Goal: Task Accomplishment & Management: Use online tool/utility

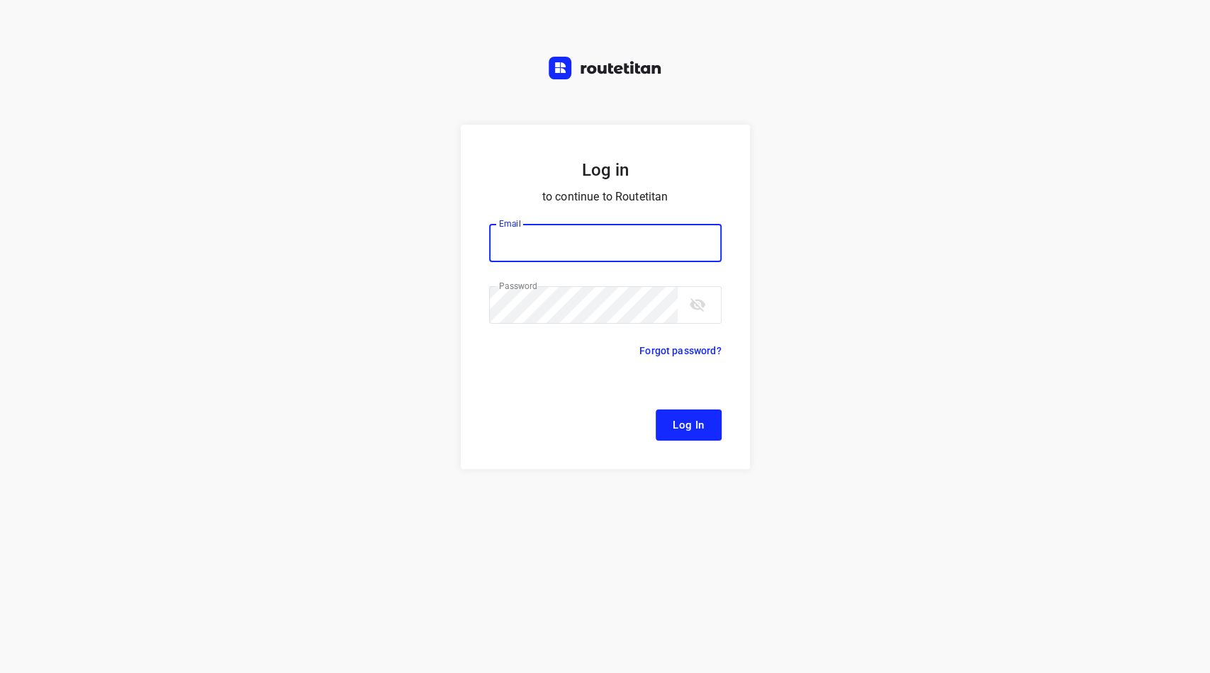
type input "[EMAIL_ADDRESS][DOMAIN_NAME]"
click at [676, 422] on span "Log In" at bounding box center [688, 425] width 32 height 18
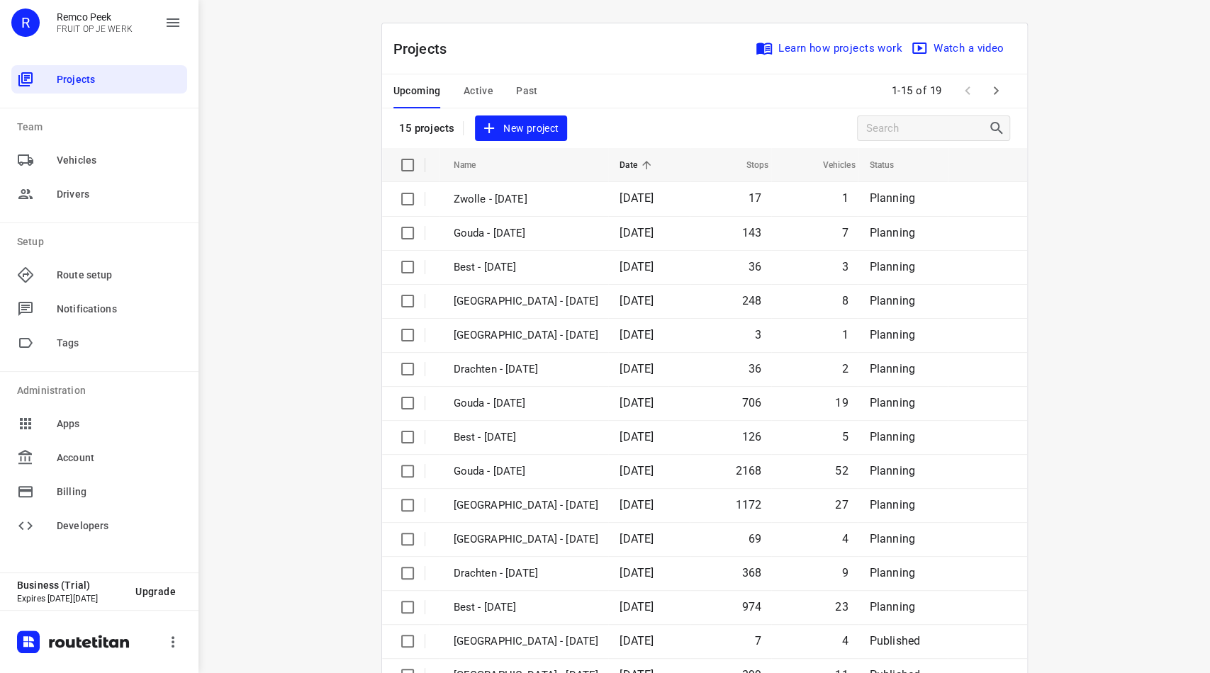
click at [478, 88] on span "Active" at bounding box center [478, 91] width 30 height 18
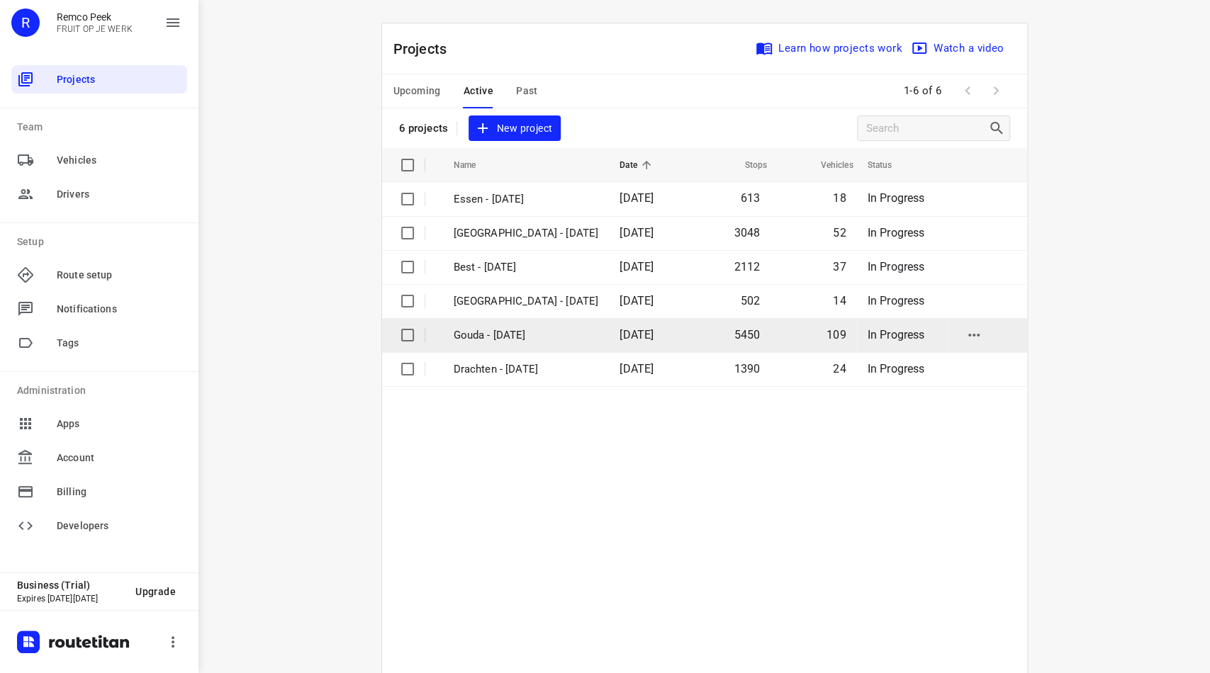
click at [497, 331] on p "Gouda - [DATE]" at bounding box center [525, 335] width 145 height 16
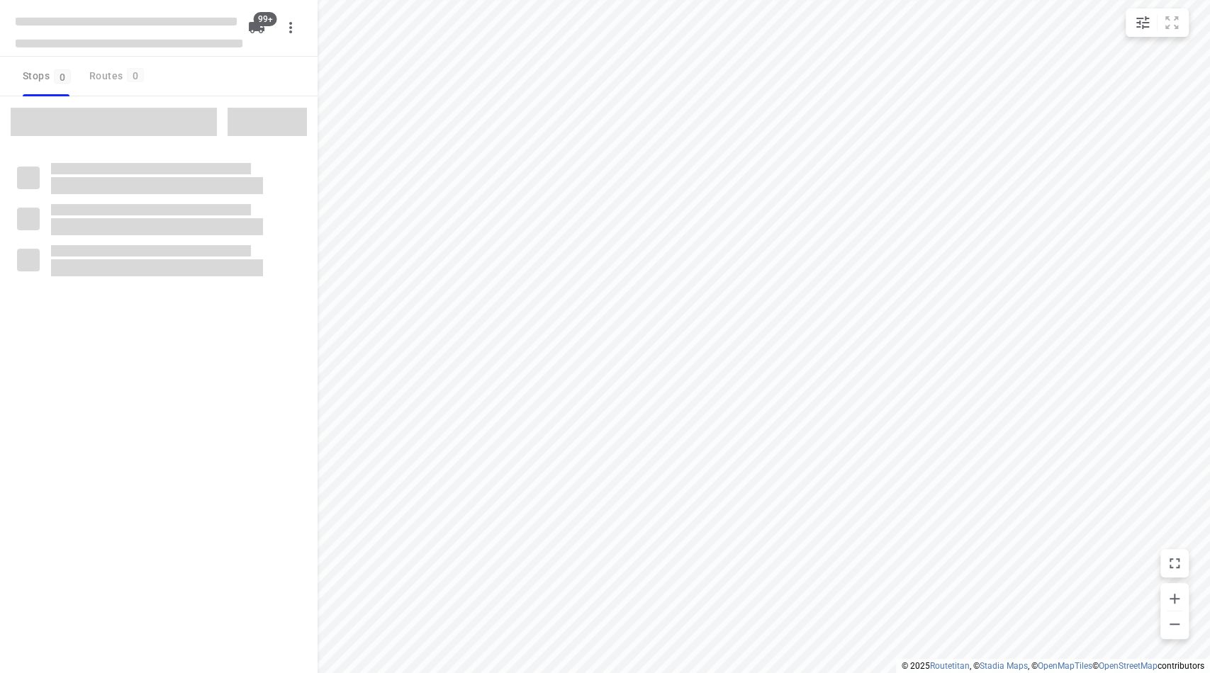
checkbox input "true"
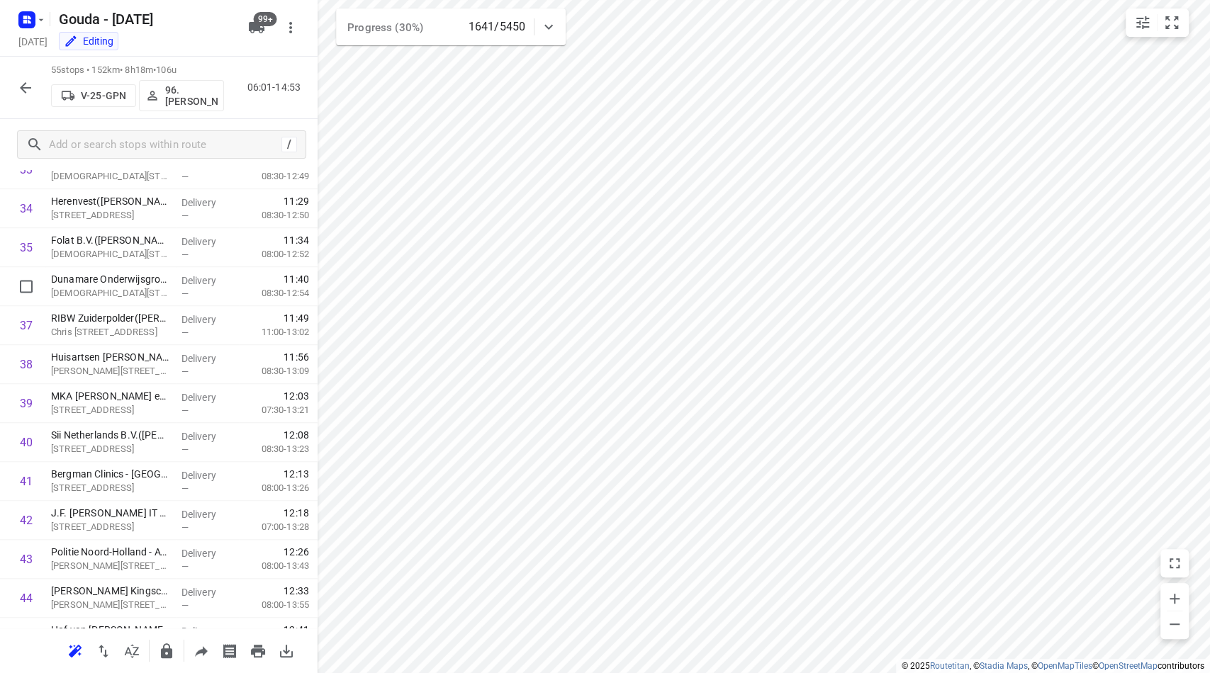
scroll to position [1794, 0]
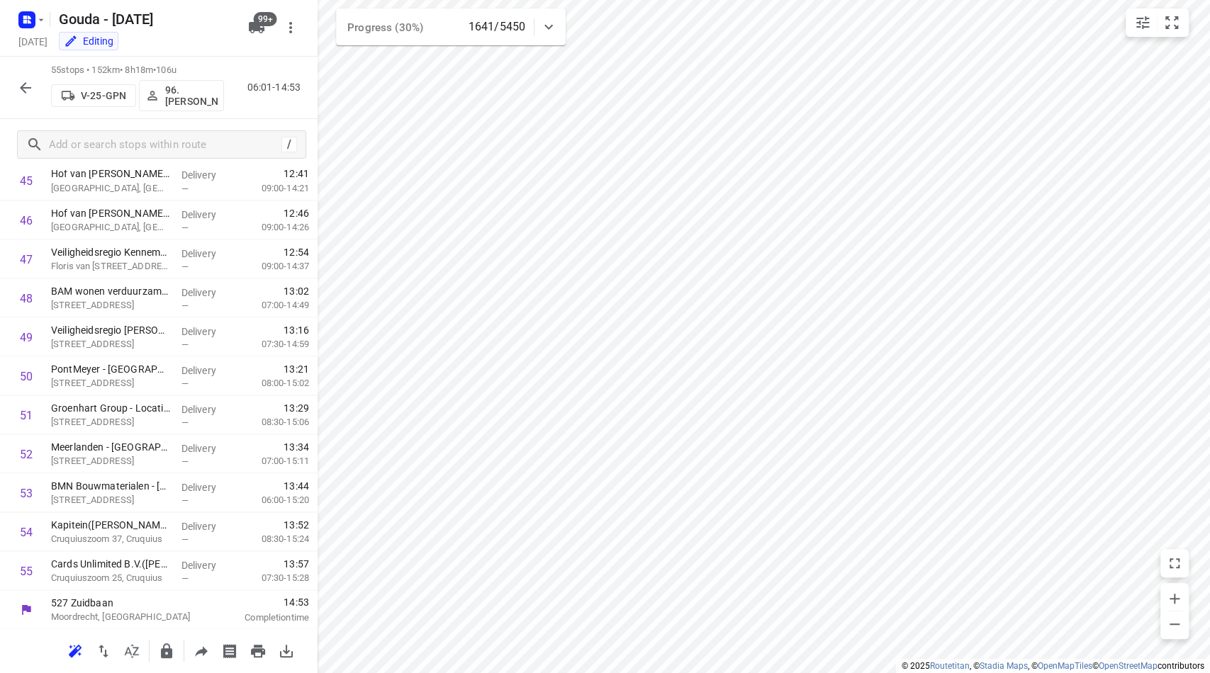
click at [24, 89] on icon "button" at bounding box center [25, 87] width 17 height 17
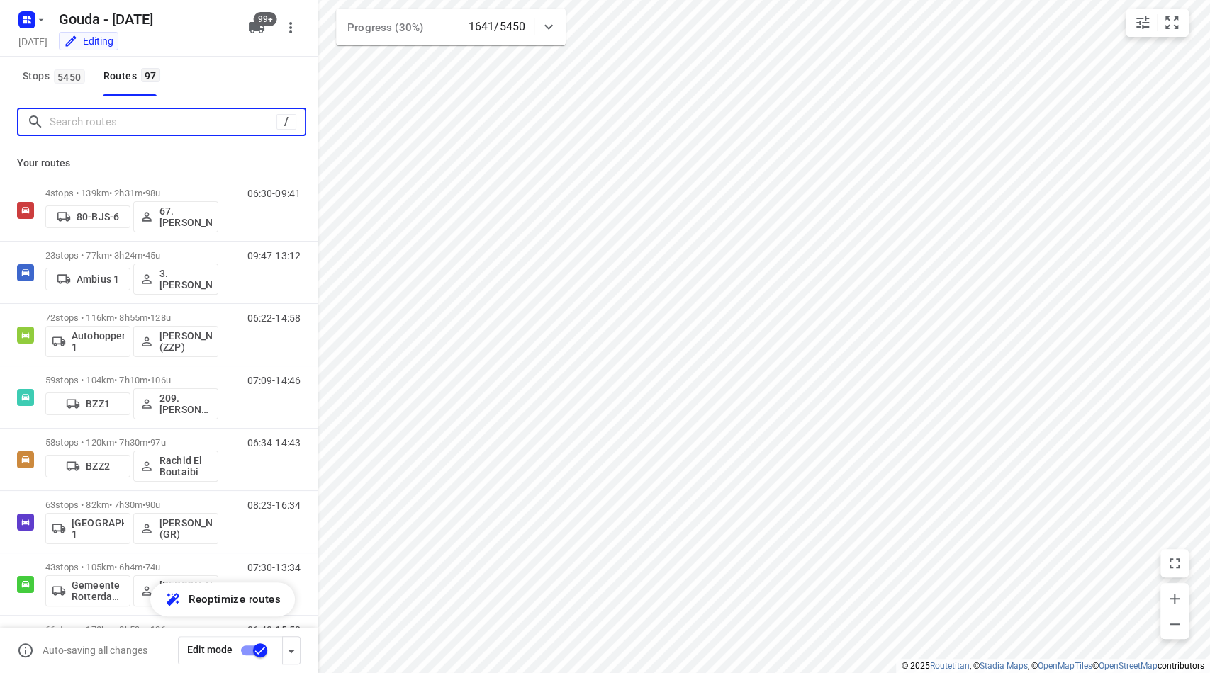
click at [105, 119] on input "Search routes" at bounding box center [163, 122] width 227 height 22
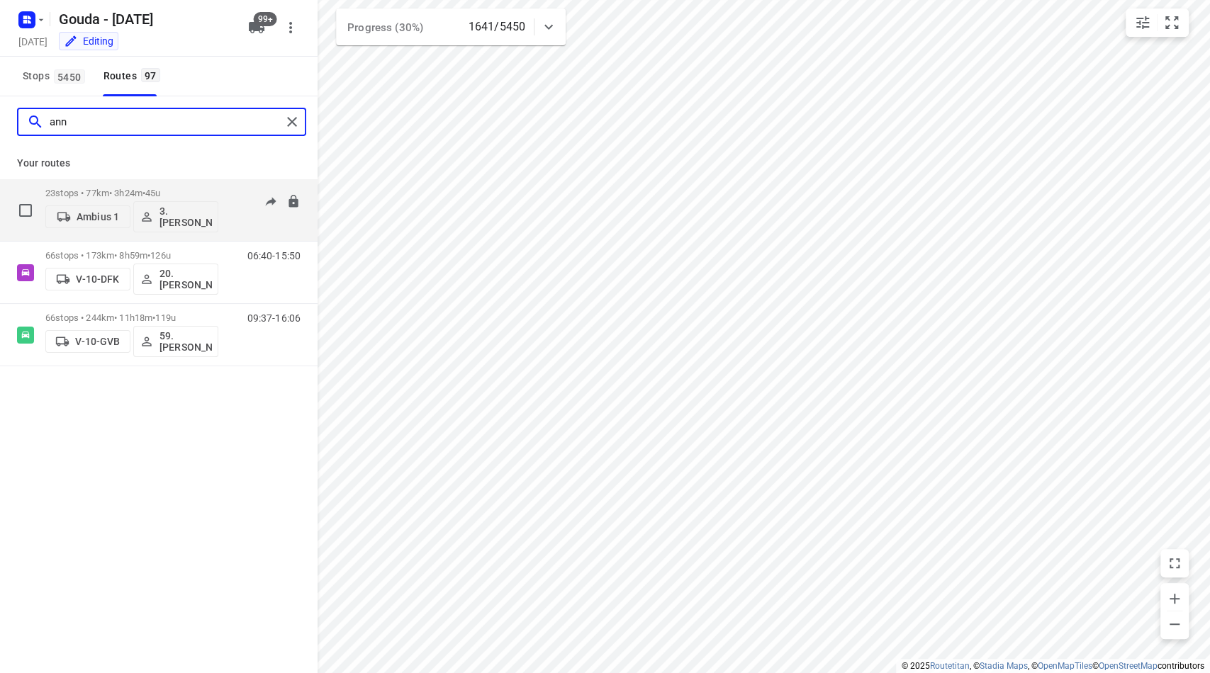
type input "ann"
click at [214, 189] on p "23 stops • 77km • 3h24m • 45u" at bounding box center [131, 193] width 173 height 11
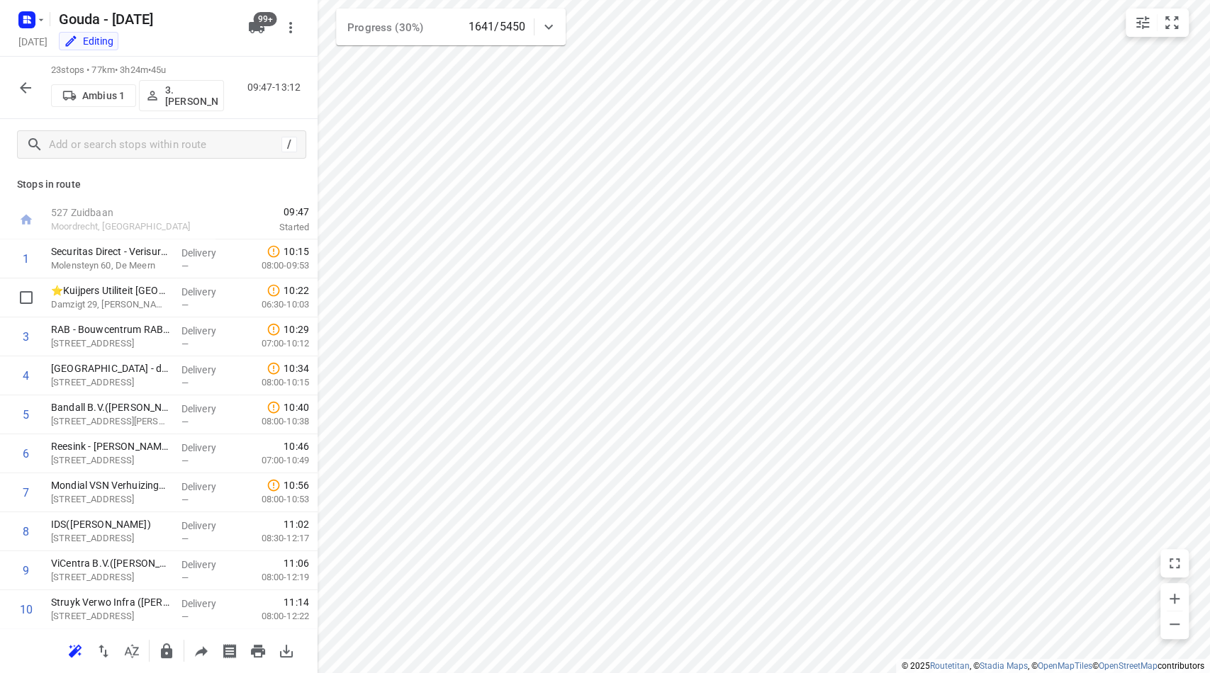
scroll to position [0, 0]
click at [17, 91] on icon "button" at bounding box center [25, 87] width 17 height 17
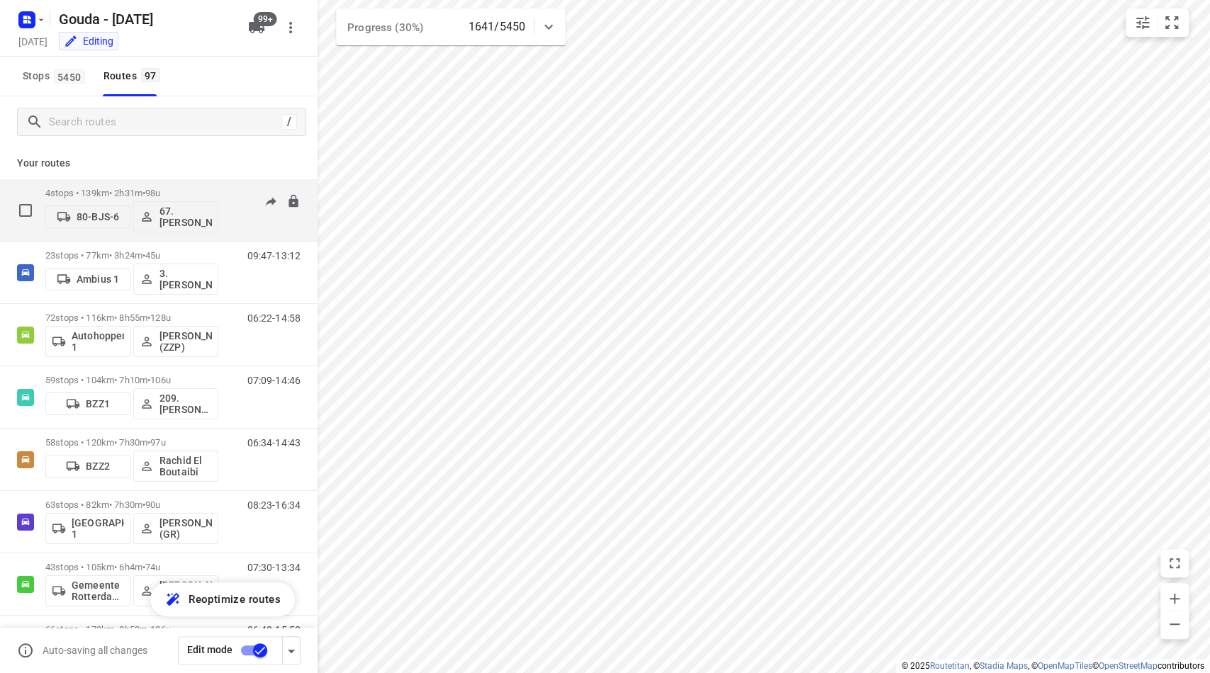
click at [160, 189] on span "98u" at bounding box center [152, 193] width 15 height 11
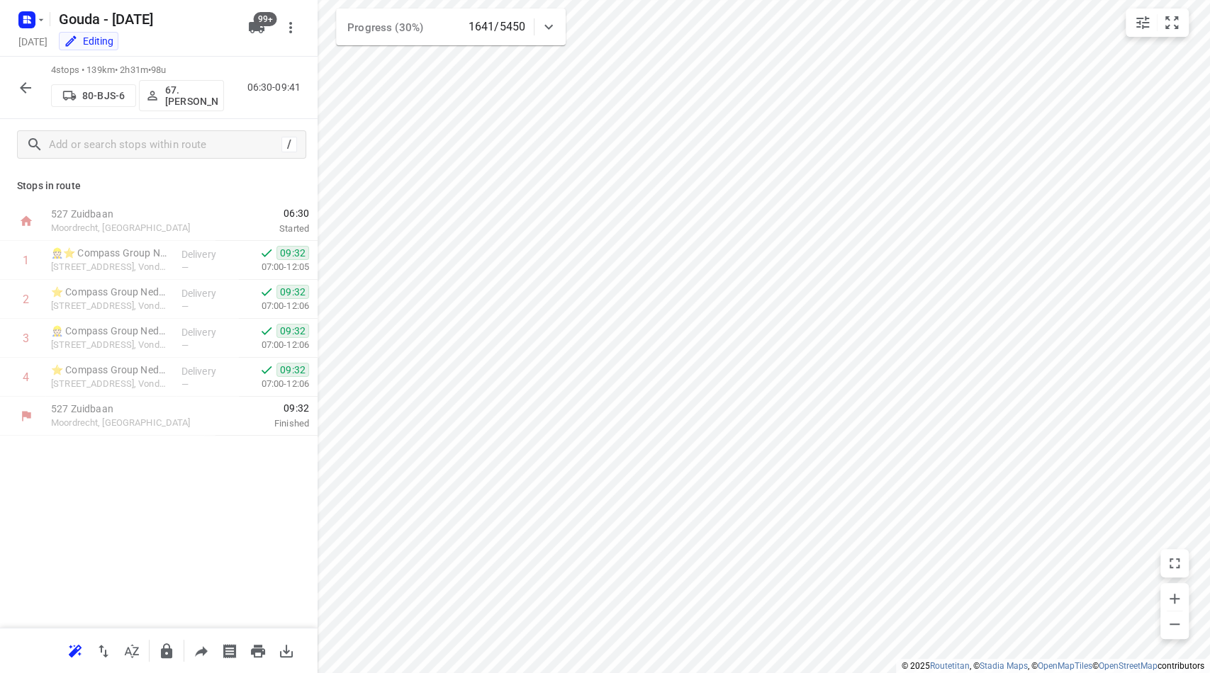
click at [30, 83] on icon "button" at bounding box center [25, 87] width 17 height 17
